Goal: Information Seeking & Learning: Learn about a topic

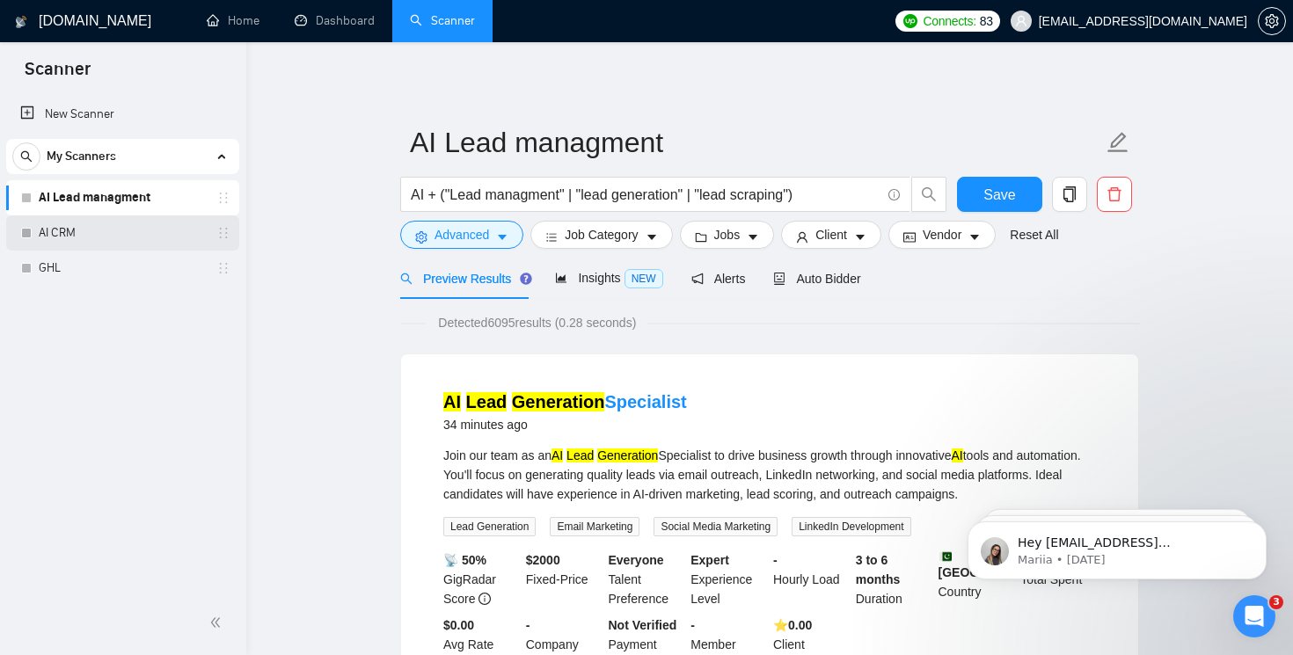
click at [72, 235] on link "AI CRM" at bounding box center [122, 232] width 167 height 35
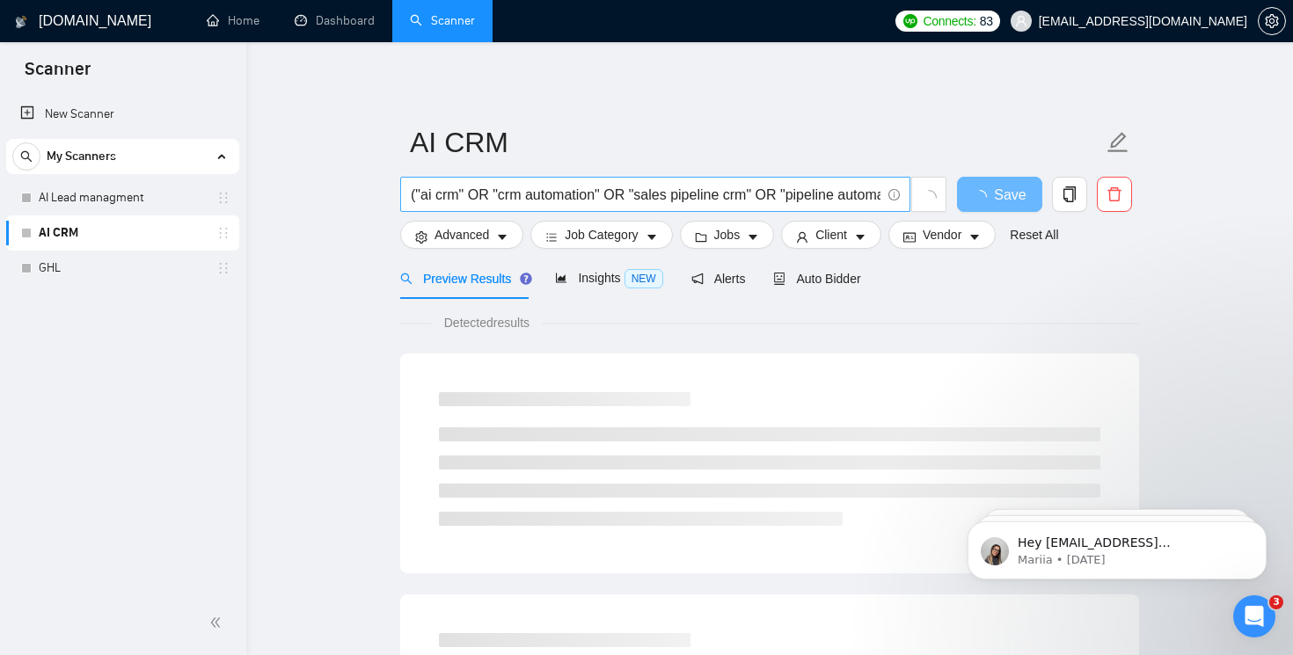
click at [479, 195] on input "("ai crm" OR "crm automation" OR "sales pipeline crm" OR "pipeline automation" …" at bounding box center [646, 195] width 470 height 22
click at [606, 191] on input "("ai crm" | "crm automation" OR "sales pipeline crm" OR "pipeline automation" O…" at bounding box center [646, 195] width 470 height 22
click at [745, 195] on input "("ai crm" | "crm automation" | "sales pipeline crm" OR "pipeline automation" OR…" at bounding box center [646, 195] width 470 height 22
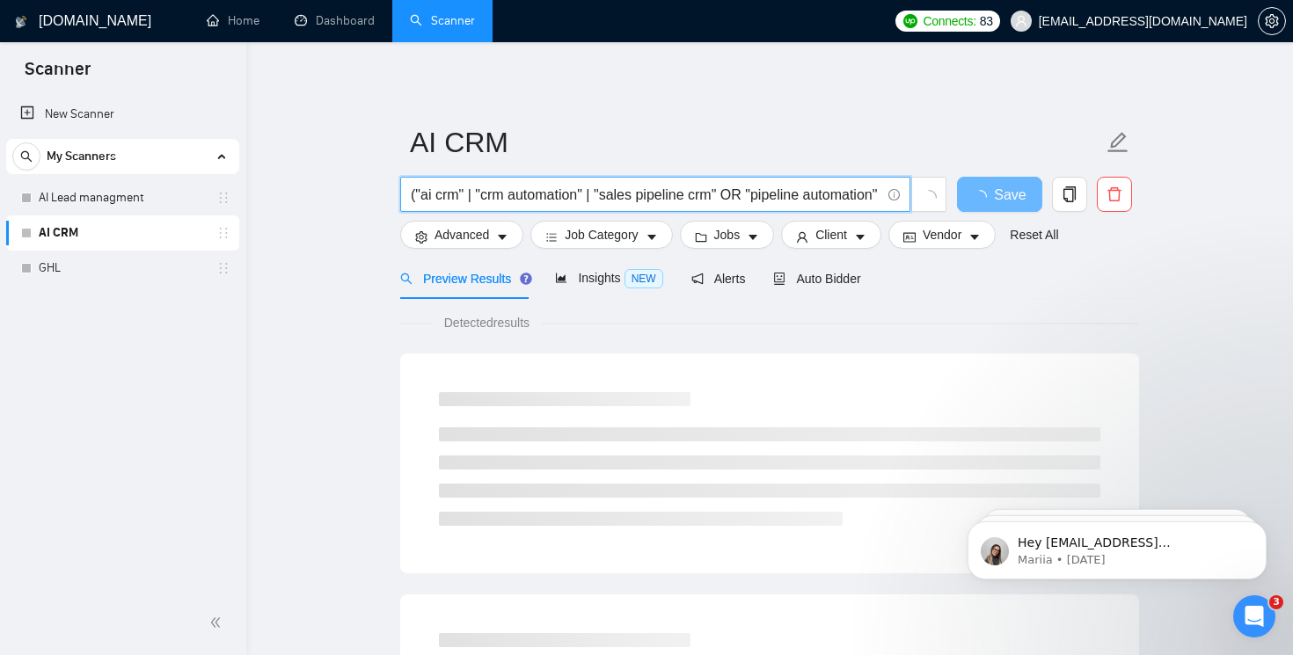
click at [745, 195] on input "("ai crm" | "crm automation" | "sales pipeline crm" OR "pipeline automation" OR…" at bounding box center [646, 195] width 470 height 22
type input "("ai crm" | "crm automation" | "sales pipeline crm" | "pipeline automation" OR …"
click at [840, 194] on input "("ai crm" | "crm automation" | "sales pipeline crm" | "pipeline automation" OR …" at bounding box center [646, 195] width 470 height 22
